Goal: Navigation & Orientation: Find specific page/section

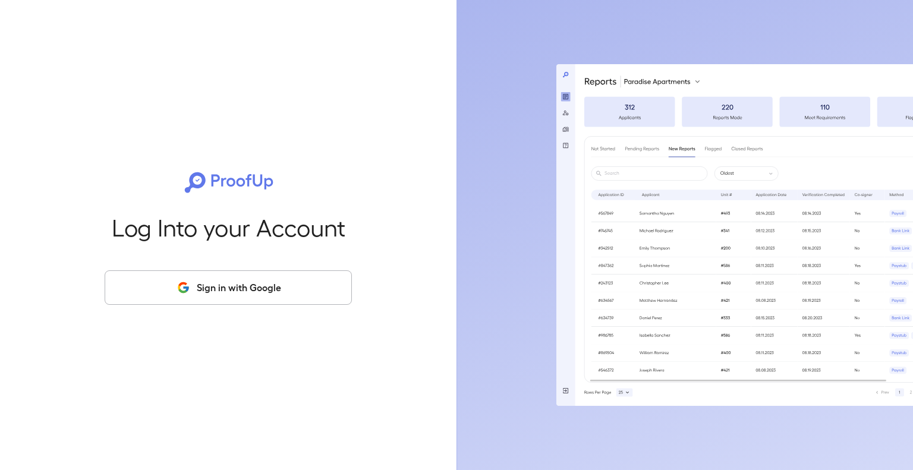
click at [196, 285] on button "Sign in with Google" at bounding box center [228, 287] width 247 height 34
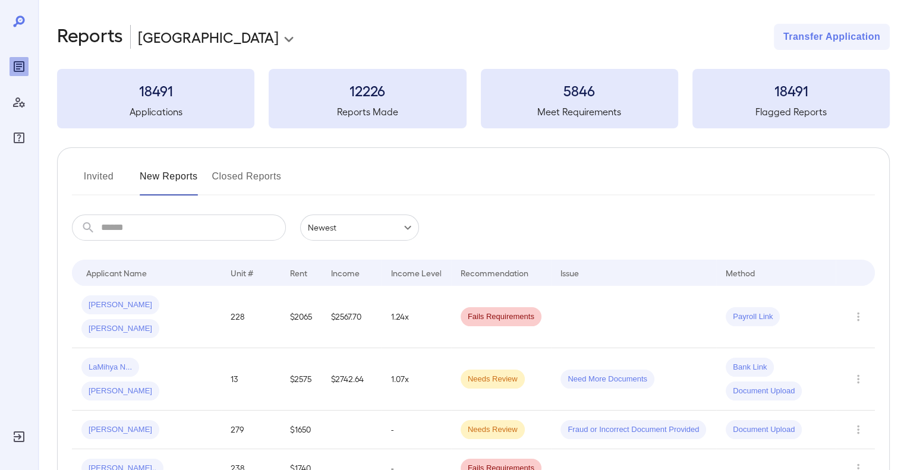
click at [90, 174] on button "Invited" at bounding box center [98, 181] width 53 height 29
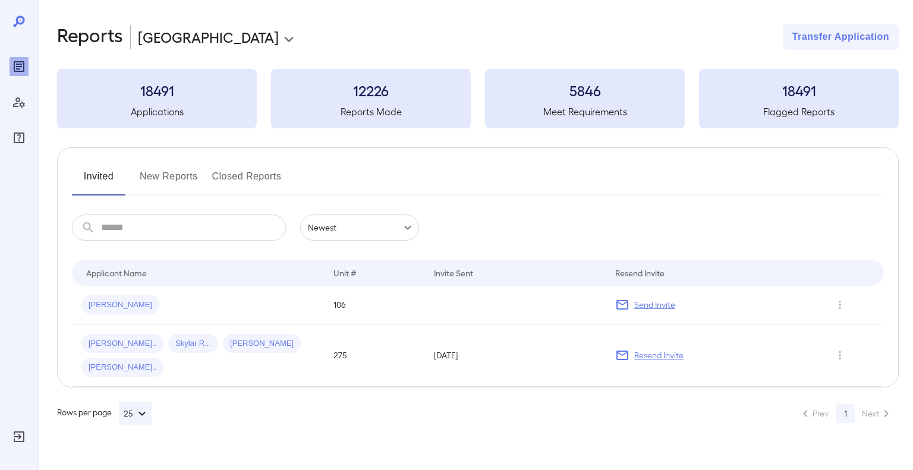
click at [166, 178] on button "New Reports" at bounding box center [169, 181] width 58 height 29
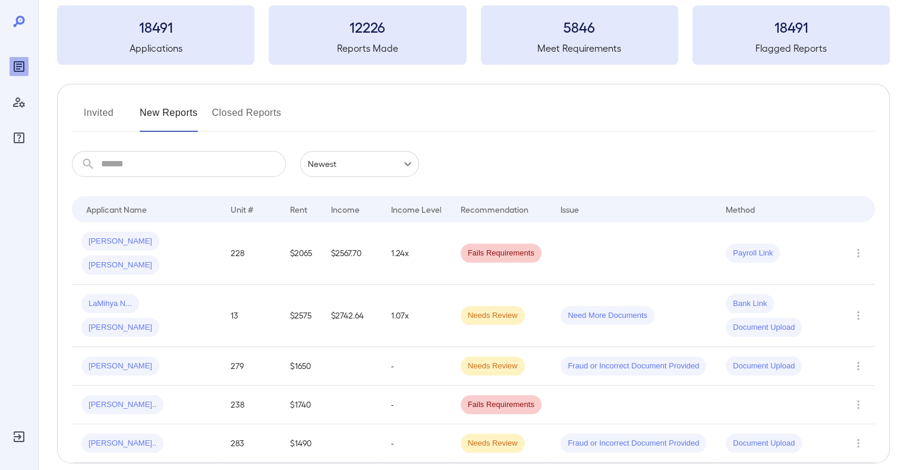
scroll to position [34, 0]
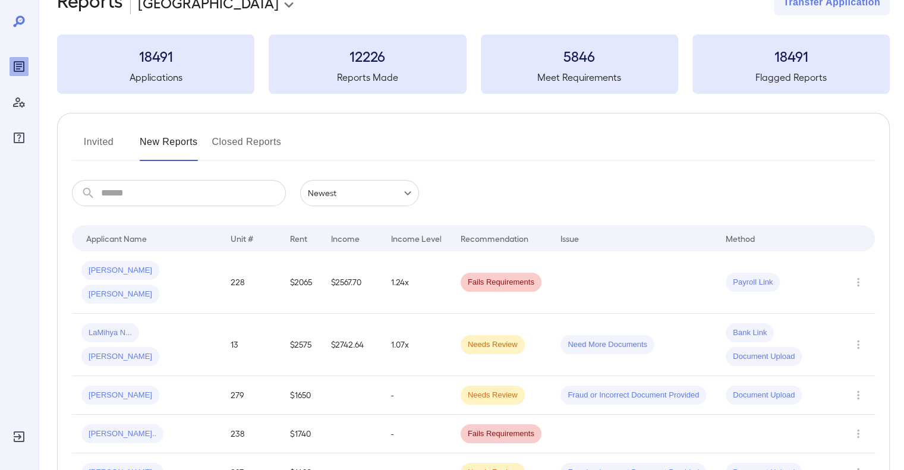
click at [105, 141] on button "Invited" at bounding box center [98, 147] width 53 height 29
